Goal: Task Accomplishment & Management: Use online tool/utility

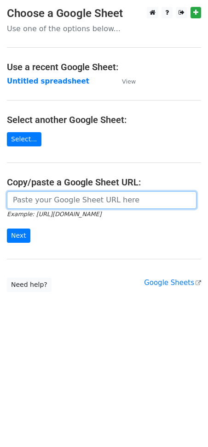
click at [57, 196] on input "url" at bounding box center [101, 199] width 189 height 17
paste input "[URL][DOMAIN_NAME]"
type input "[URL][DOMAIN_NAME]"
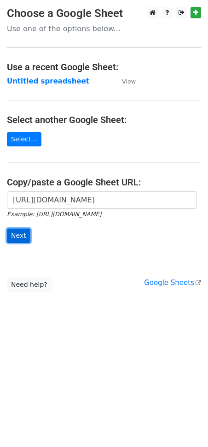
scroll to position [0, 0]
click at [28, 241] on input "Next" at bounding box center [18, 236] width 23 height 14
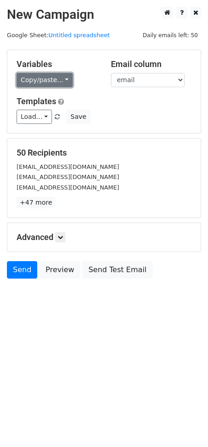
click at [57, 76] on link "Copy/paste..." at bounding box center [45, 80] width 56 height 14
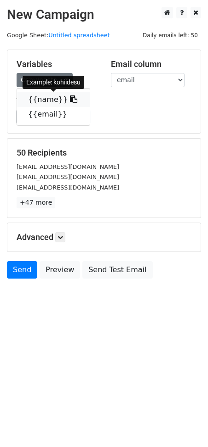
click at [70, 98] on icon at bounding box center [73, 99] width 7 height 7
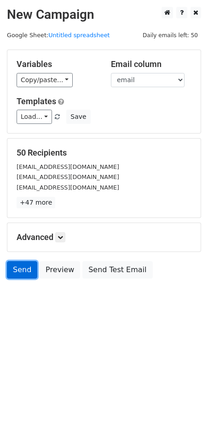
click at [23, 270] on link "Send" at bounding box center [22, 269] width 30 height 17
